Goal: Task Accomplishment & Management: Manage account settings

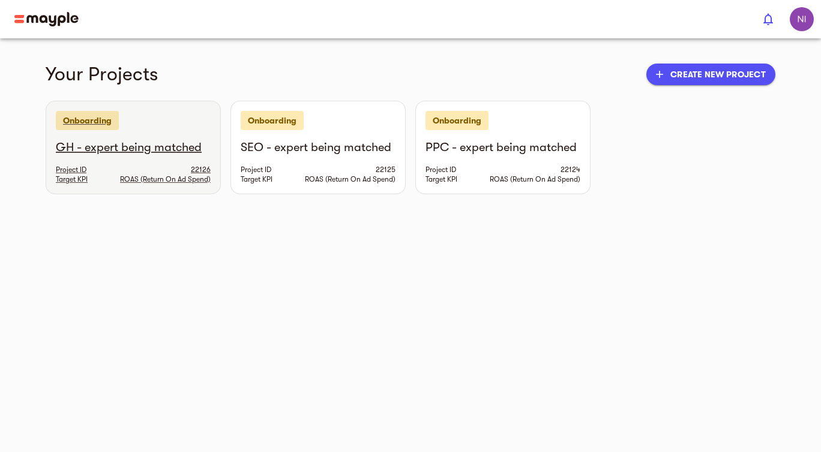
click at [145, 148] on h6 "GH - expert being matched" at bounding box center [133, 148] width 155 height 16
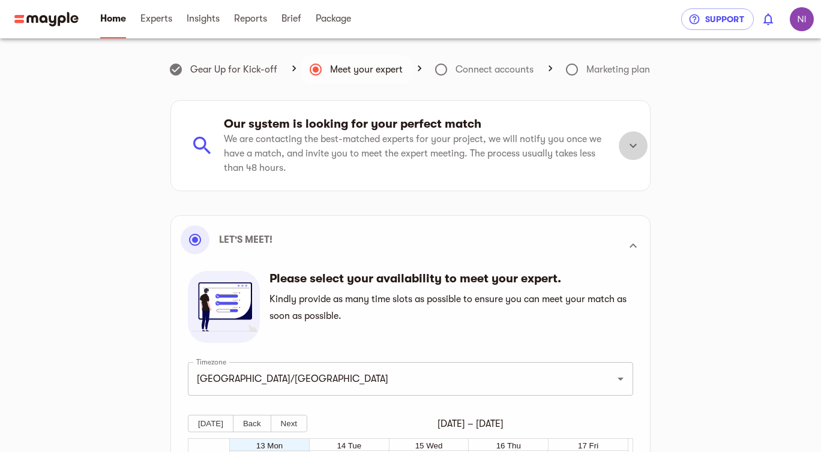
click at [626, 149] on icon at bounding box center [633, 146] width 14 height 14
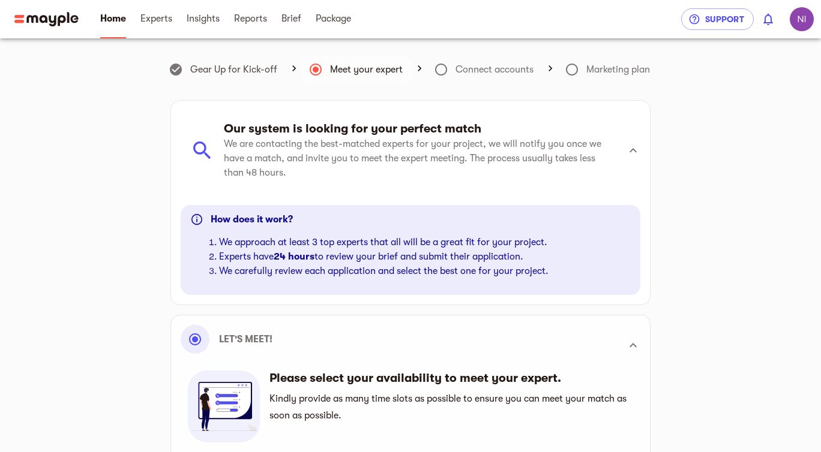
click at [626, 149] on icon at bounding box center [633, 150] width 14 height 14
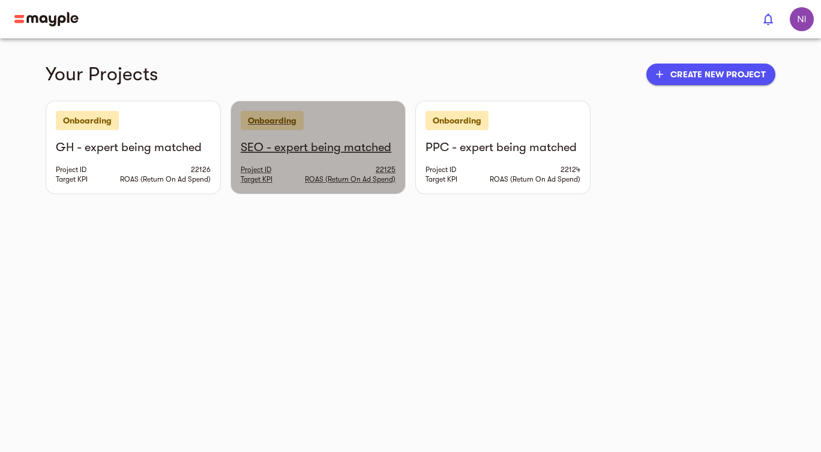
click at [298, 146] on h6 "SEO - expert being matched" at bounding box center [318, 148] width 155 height 16
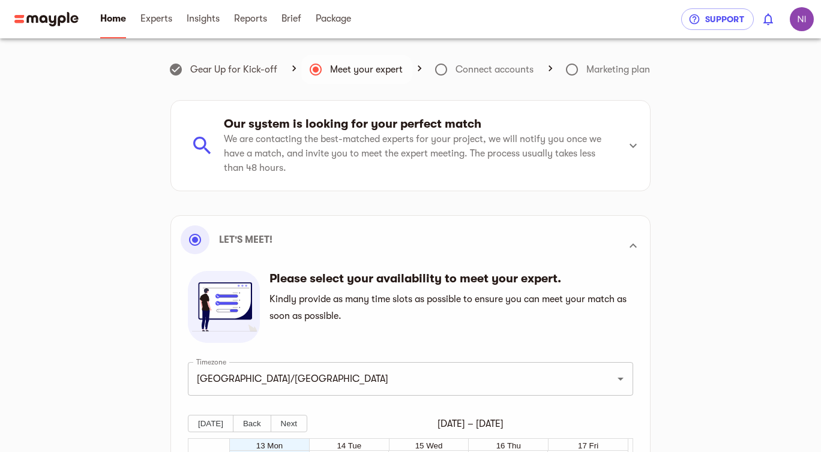
scroll to position [160, 0]
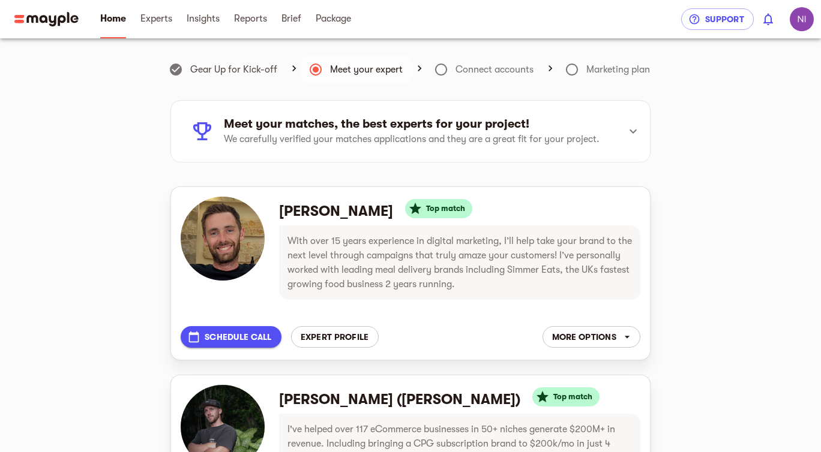
click at [229, 336] on span "Schedule call" at bounding box center [231, 337] width 82 height 14
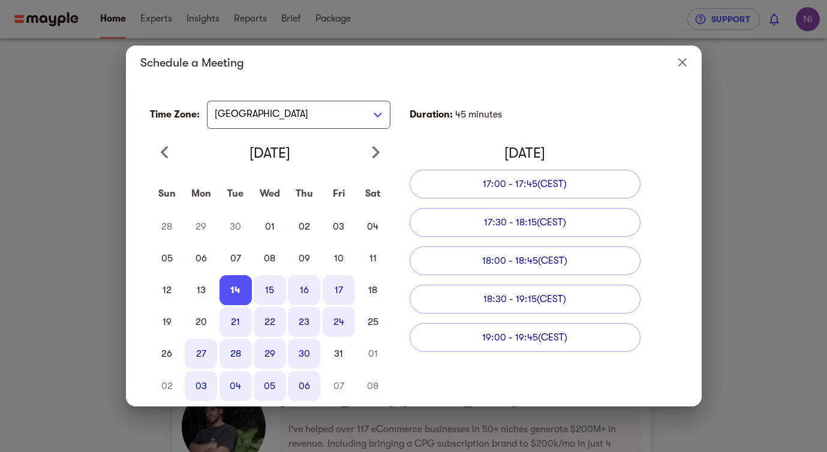
click at [244, 292] on button "14" at bounding box center [236, 290] width 32 height 30
click at [269, 286] on button "15" at bounding box center [270, 290] width 32 height 30
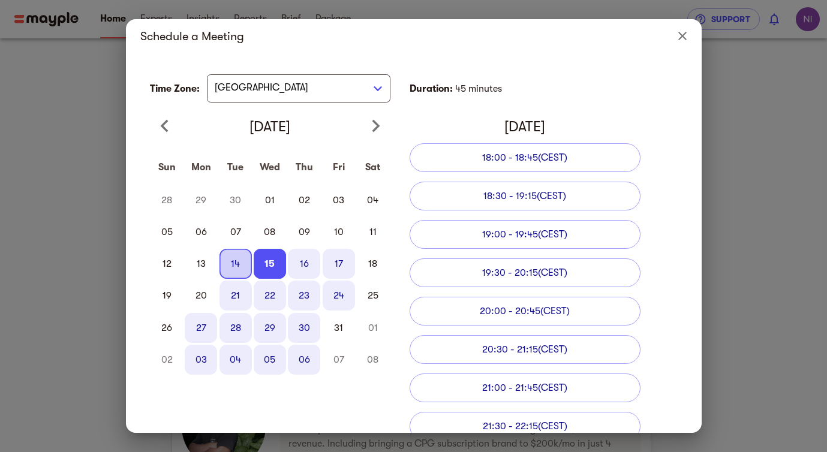
click at [238, 264] on button "14" at bounding box center [236, 264] width 32 height 30
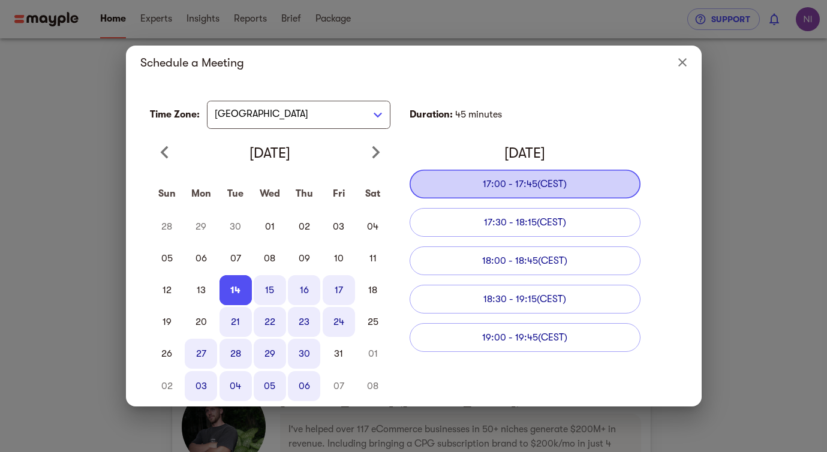
click at [532, 183] on span "17:00 - 17:45 (CEST)" at bounding box center [525, 184] width 84 height 11
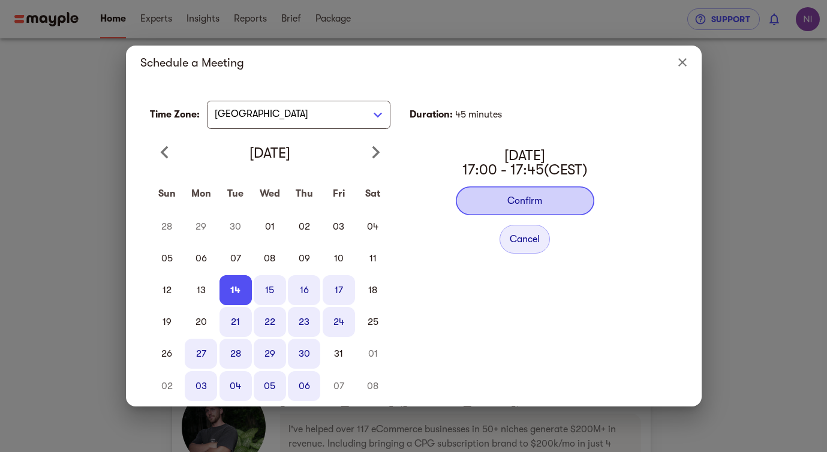
click at [533, 197] on button "Confirm" at bounding box center [525, 201] width 139 height 29
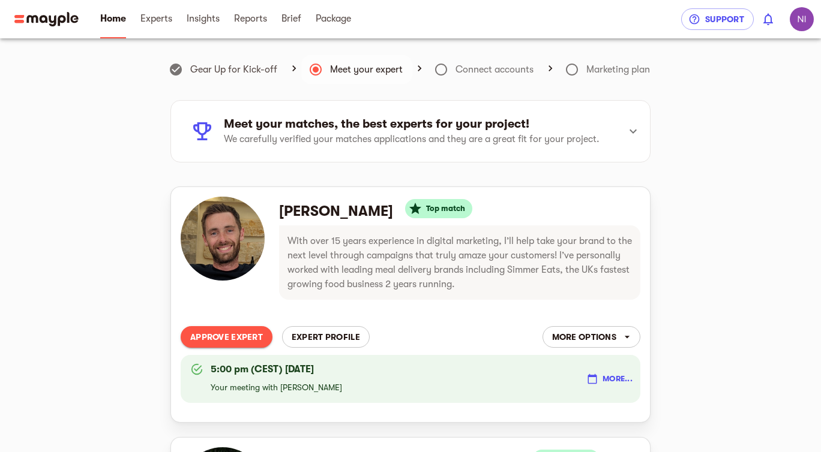
click at [332, 338] on span "Expert profile" at bounding box center [326, 337] width 68 height 14
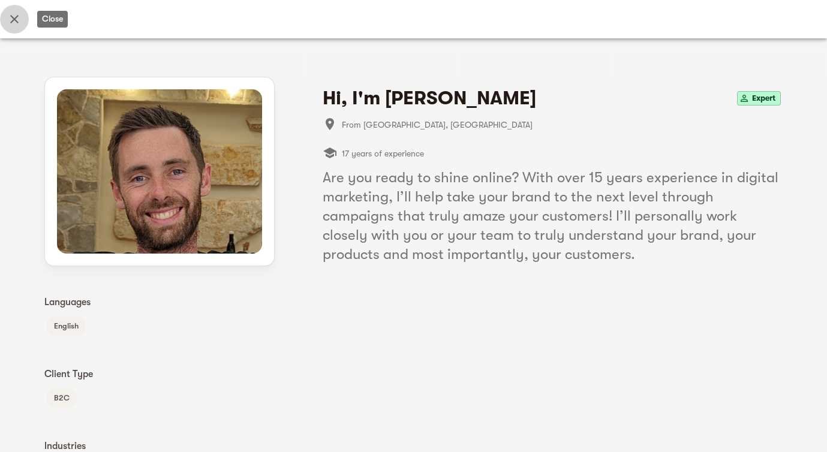
click at [16, 25] on icon "Close" at bounding box center [14, 19] width 14 height 14
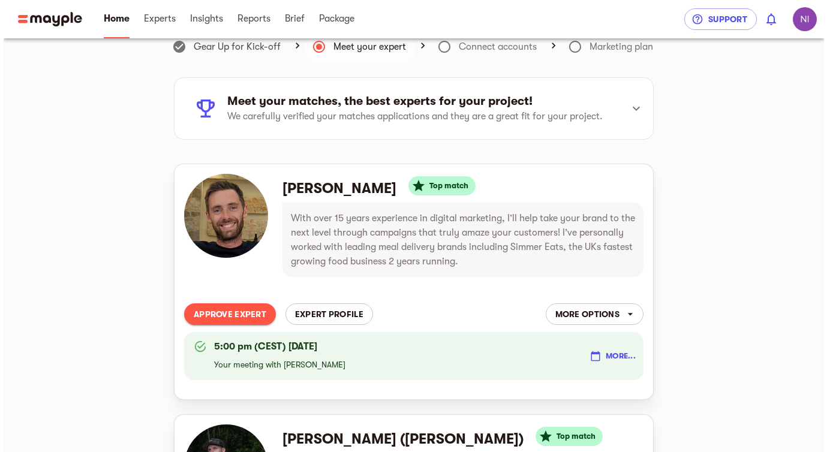
scroll to position [235, 0]
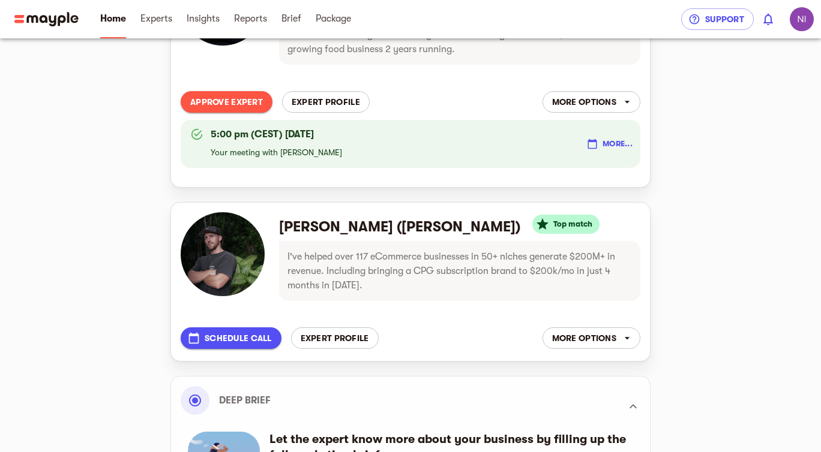
click at [338, 337] on span "Expert profile" at bounding box center [335, 338] width 68 height 14
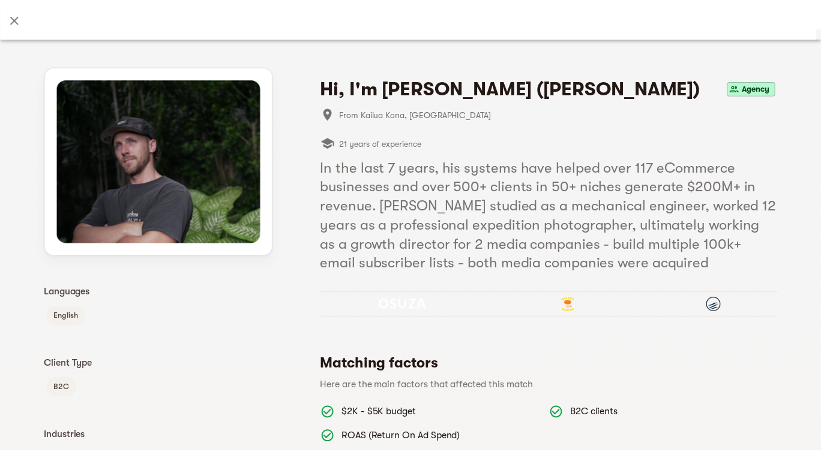
scroll to position [0, 0]
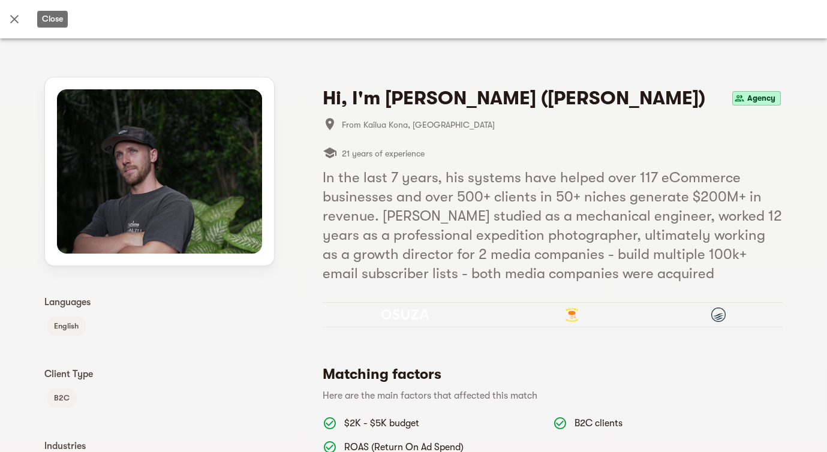
click at [18, 16] on icon "Close" at bounding box center [14, 19] width 8 height 8
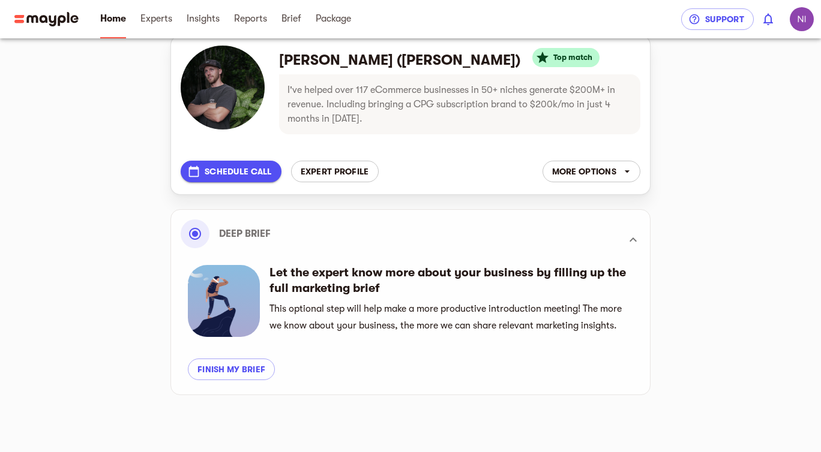
scroll to position [394, 0]
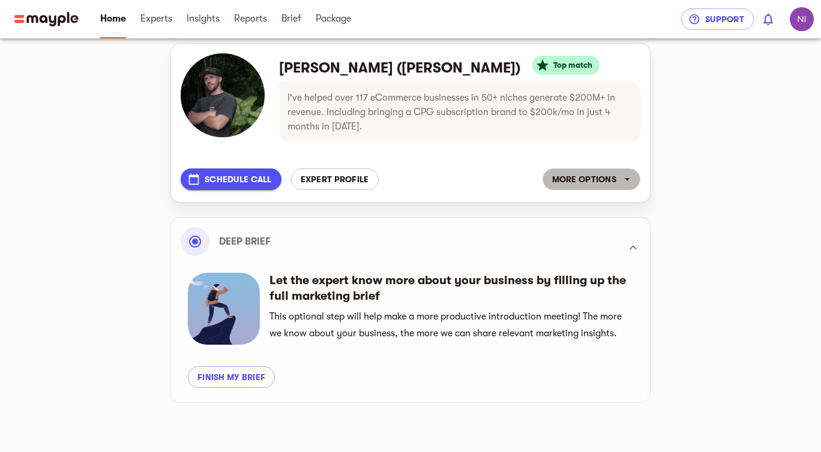
click at [600, 186] on span "More options" at bounding box center [591, 179] width 79 height 14
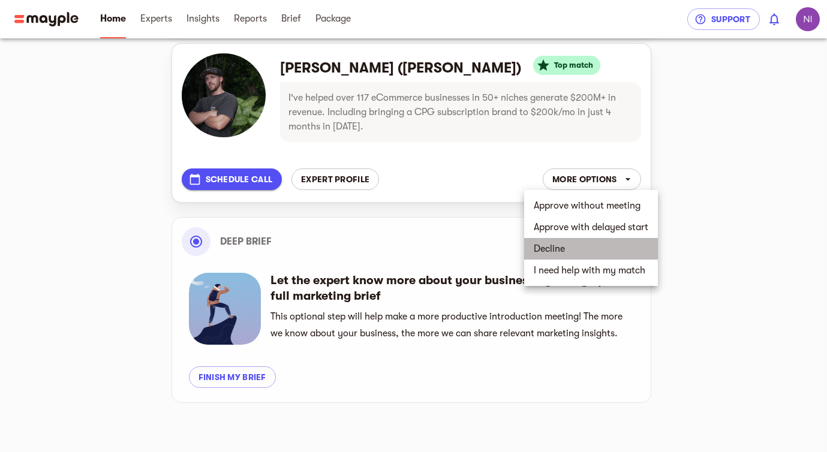
click at [569, 248] on li "Decline" at bounding box center [591, 249] width 134 height 22
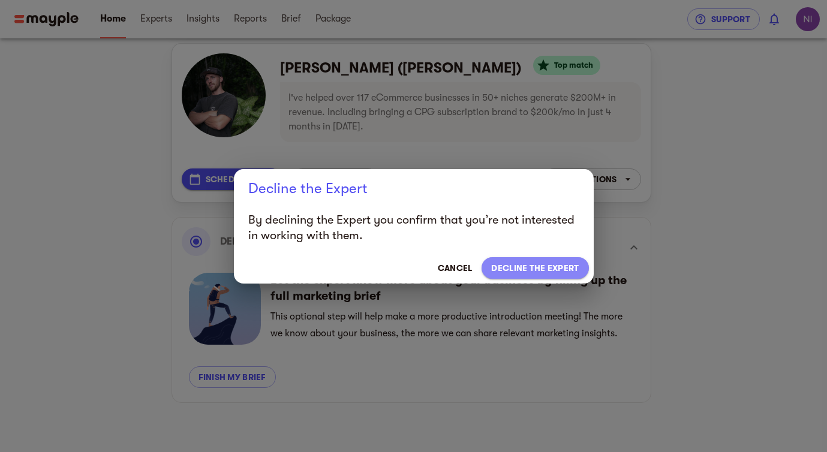
click at [519, 269] on span "Decline the expert" at bounding box center [535, 268] width 88 height 14
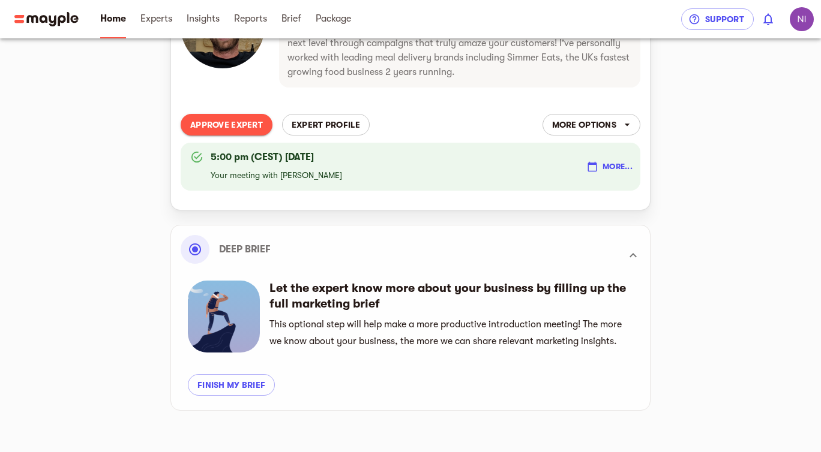
scroll to position [0, 0]
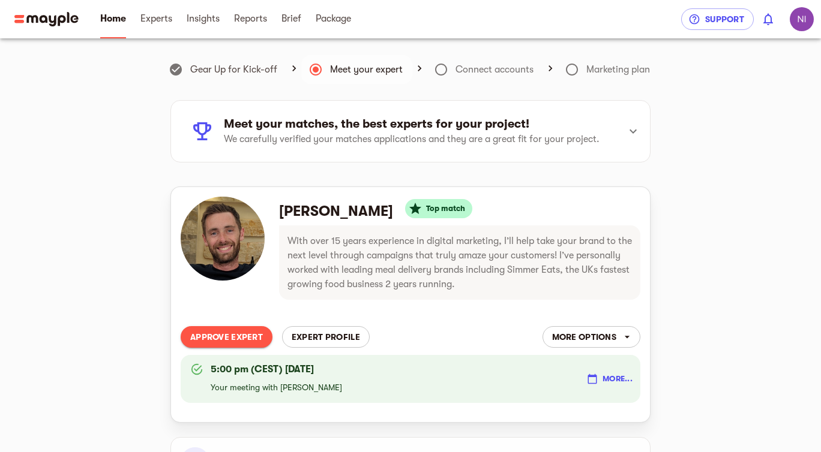
click at [618, 332] on span "More options" at bounding box center [591, 337] width 79 height 14
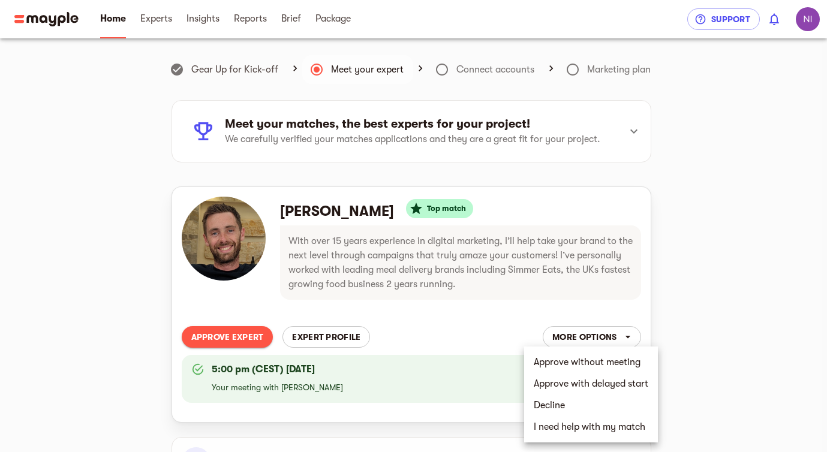
click at [762, 308] on div at bounding box center [413, 226] width 827 height 452
